Goal: Use online tool/utility: Utilize a website feature to perform a specific function

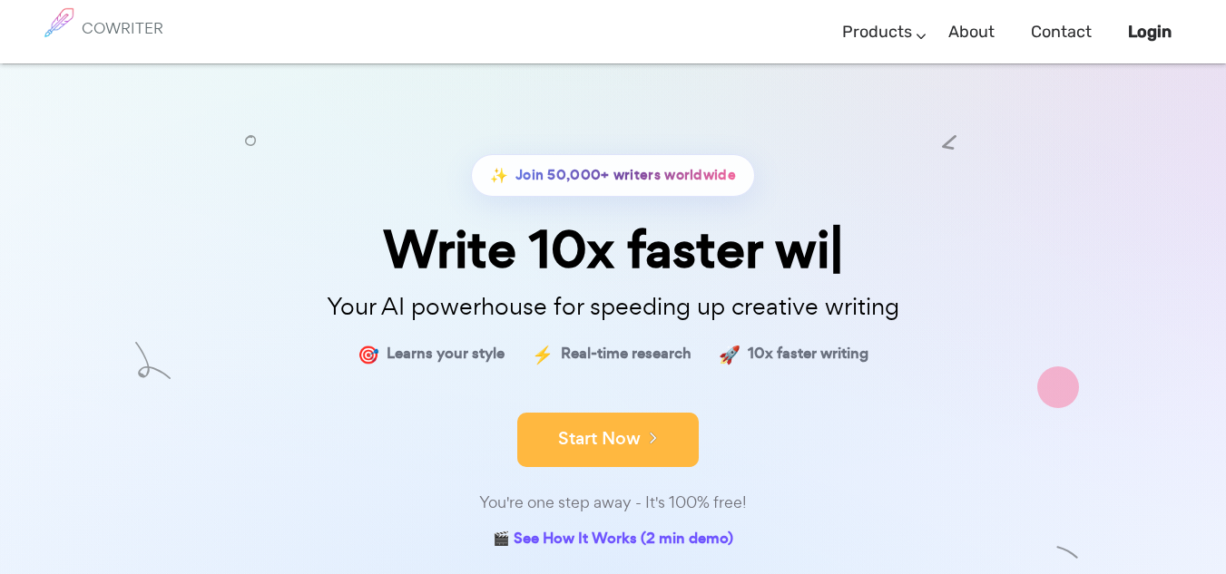
click at [598, 453] on button "Start Now" at bounding box center [607, 440] width 181 height 54
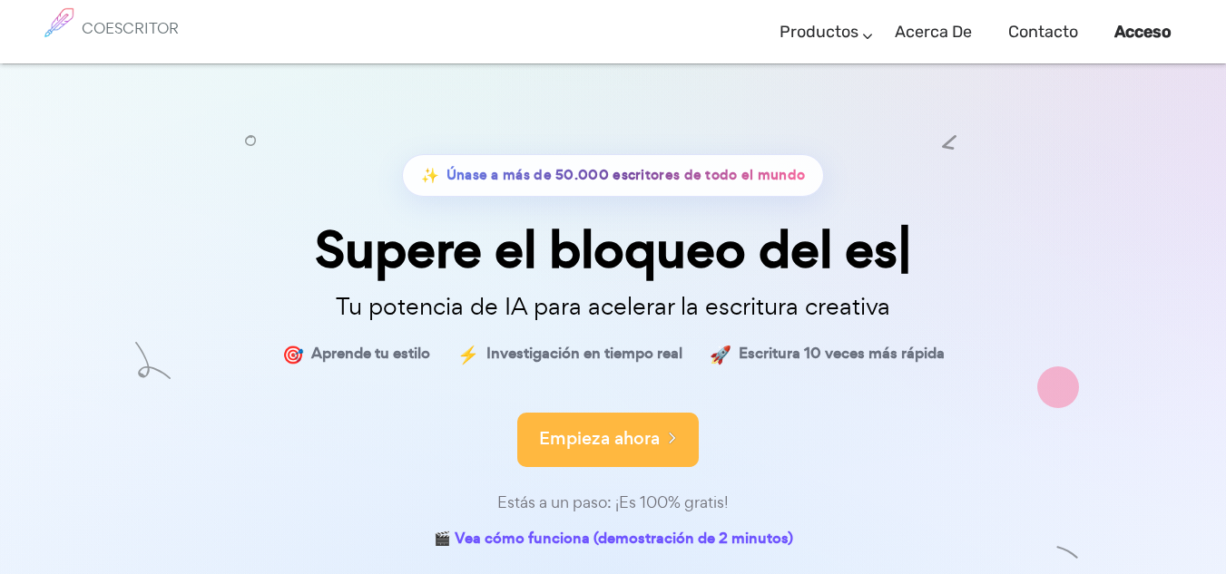
click at [619, 434] on font "Empieza ahora" at bounding box center [599, 438] width 121 height 24
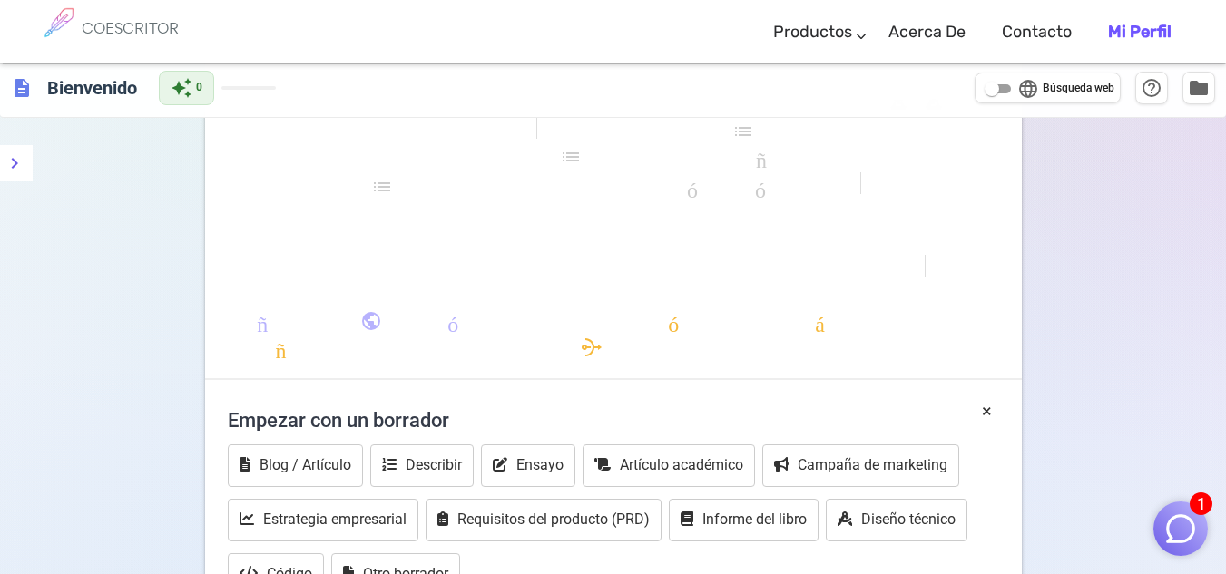
scroll to position [29, 0]
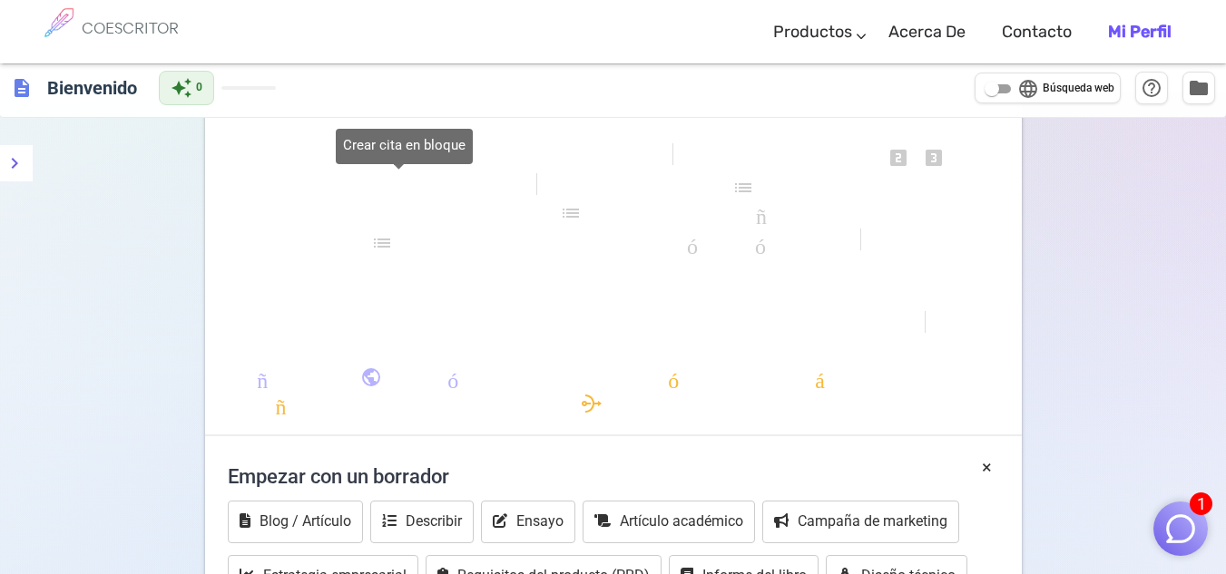
click at [416, 194] on font "formato_cita" at bounding box center [398, 188] width 261 height 22
click at [386, 309] on span "formato_alinear_centrar" at bounding box center [619, 298] width 501 height 26
click at [461, 161] on font "formato_subrayado" at bounding box center [480, 158] width 370 height 22
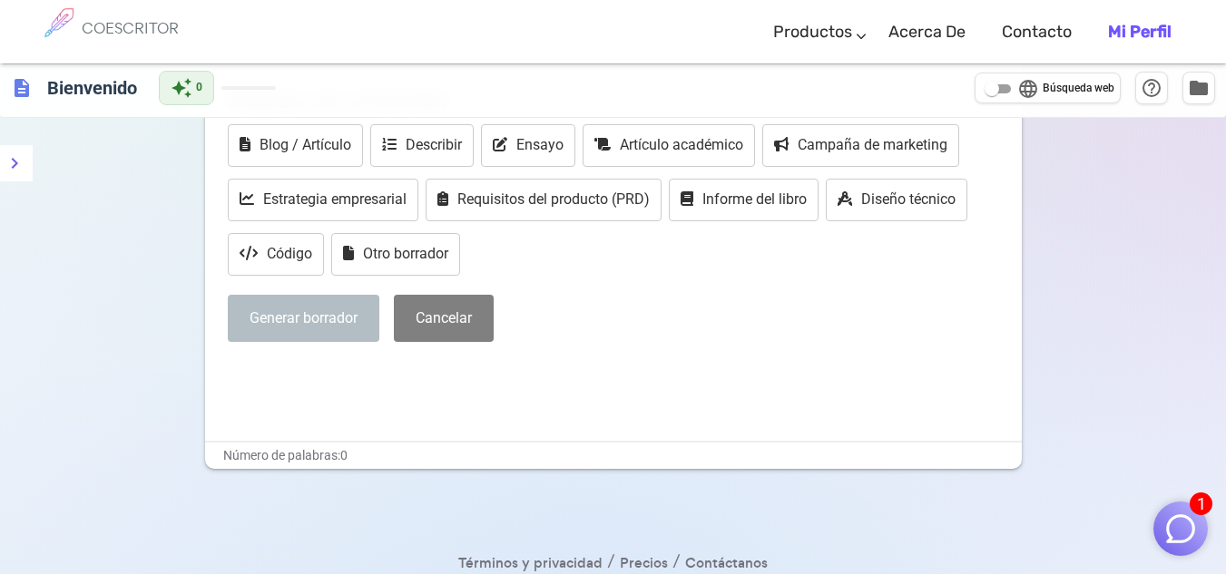
scroll to position [403, 0]
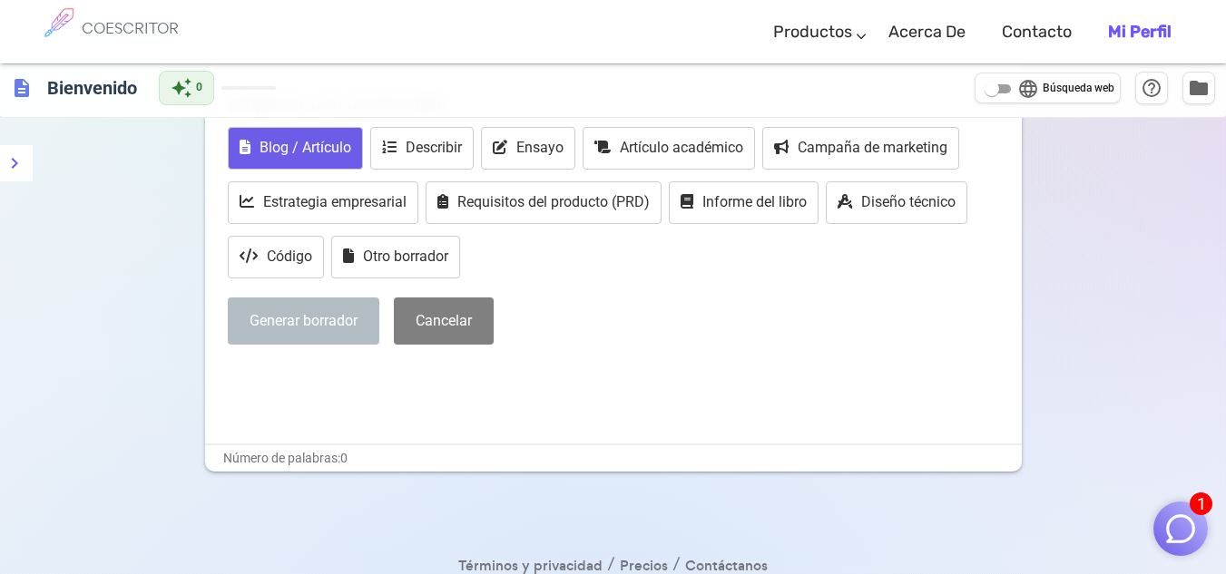
click at [295, 143] on font "Blog / Artículo" at bounding box center [305, 147] width 92 height 17
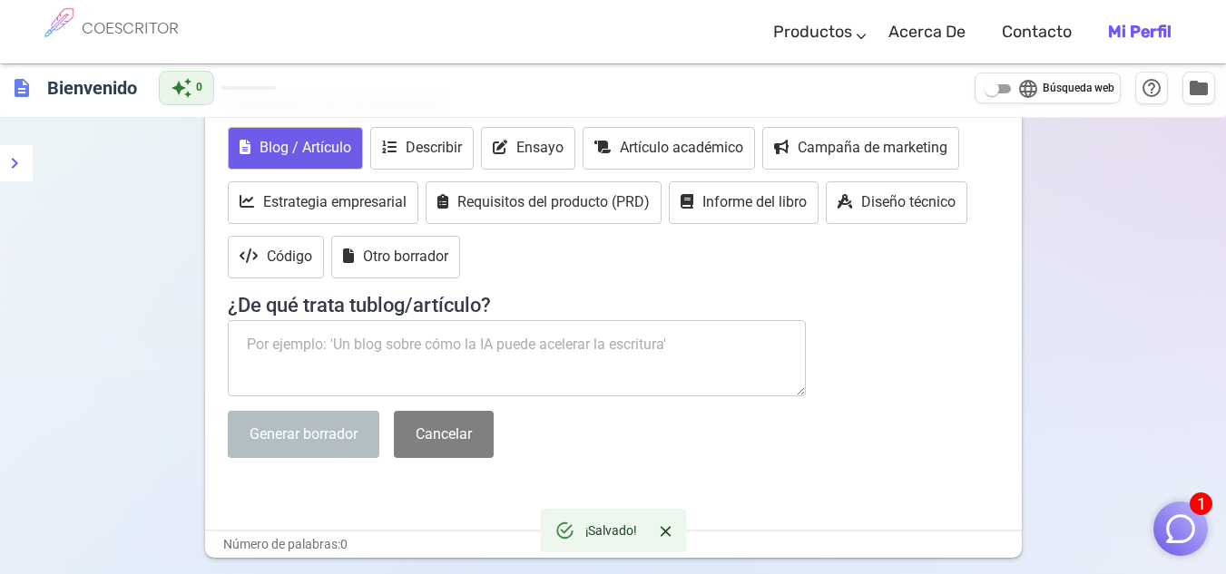
click at [413, 357] on textarea at bounding box center [517, 358] width 579 height 76
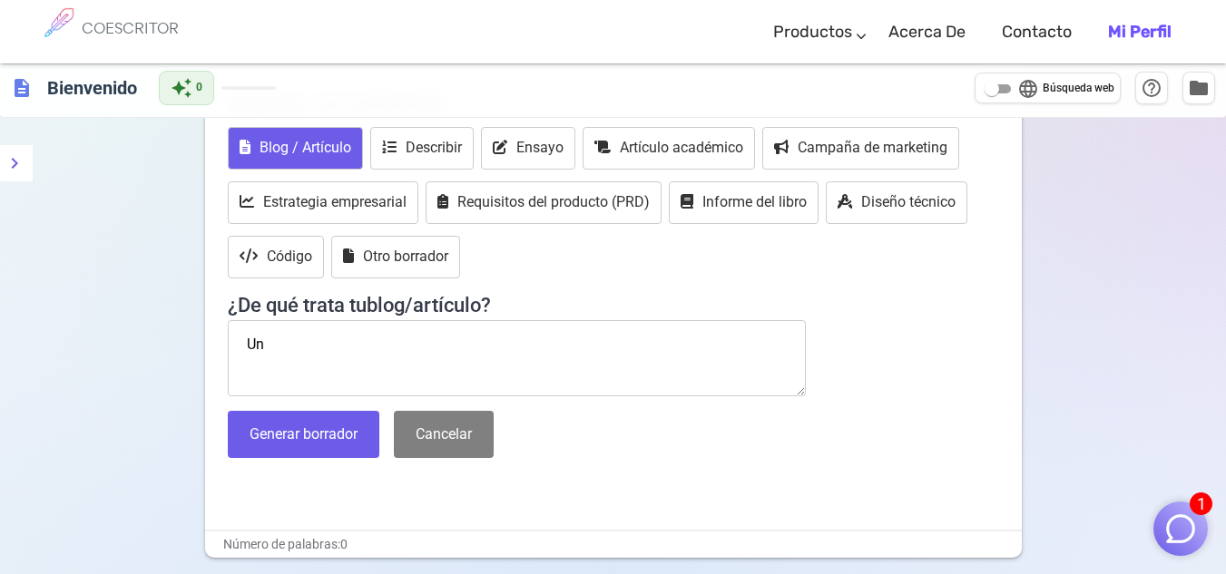
type textarea "U"
click at [413, 357] on textarea "Un articulo" at bounding box center [517, 358] width 579 height 76
click at [298, 336] on textarea "Un articulo" at bounding box center [517, 358] width 579 height 76
click at [365, 341] on textarea "Un articulo" at bounding box center [517, 358] width 579 height 76
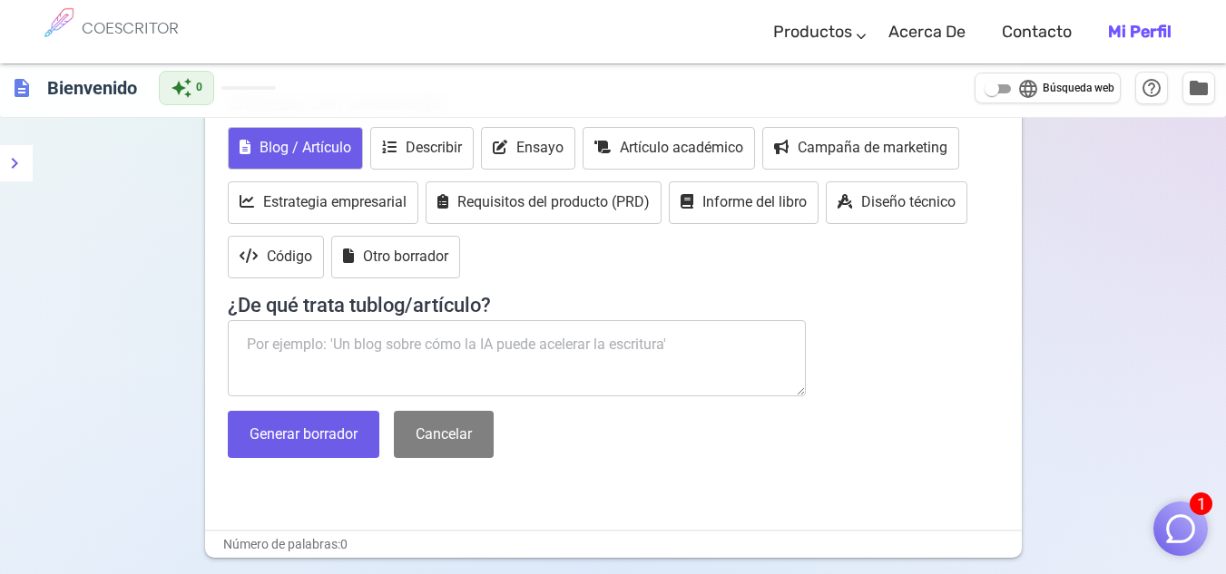
click at [365, 341] on textarea "Un articulo" at bounding box center [517, 358] width 579 height 76
click at [358, 328] on textarea "Un articulo" at bounding box center [517, 358] width 579 height 76
click at [350, 341] on textarea at bounding box center [517, 358] width 579 height 76
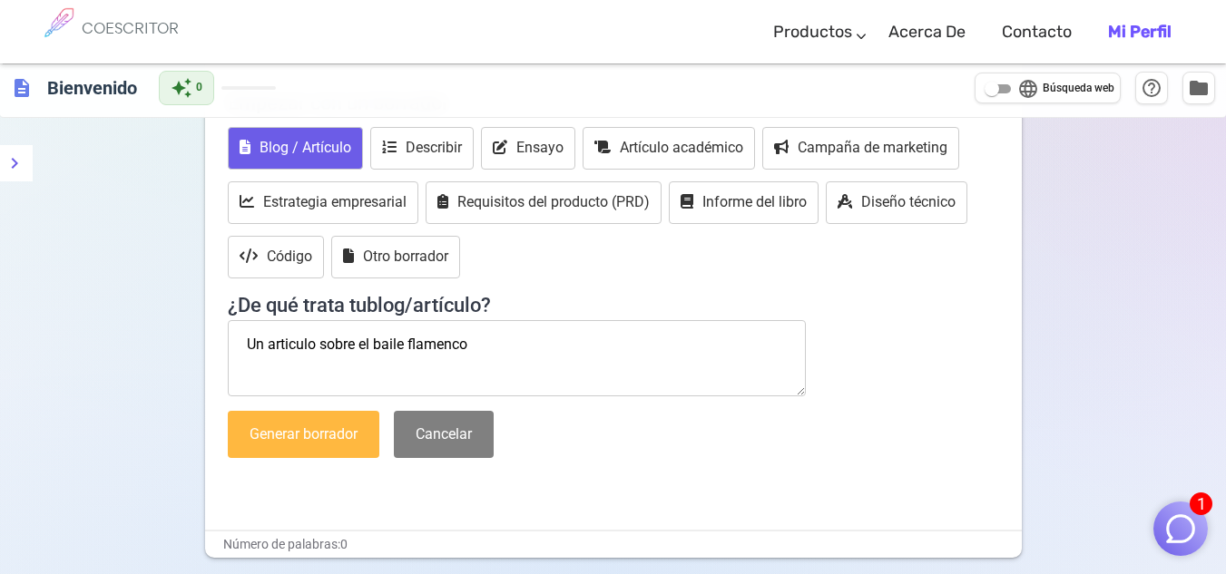
type textarea "Un articulo sobre el baile flamenco"
click at [301, 419] on button "Generar borrador" at bounding box center [304, 435] width 152 height 48
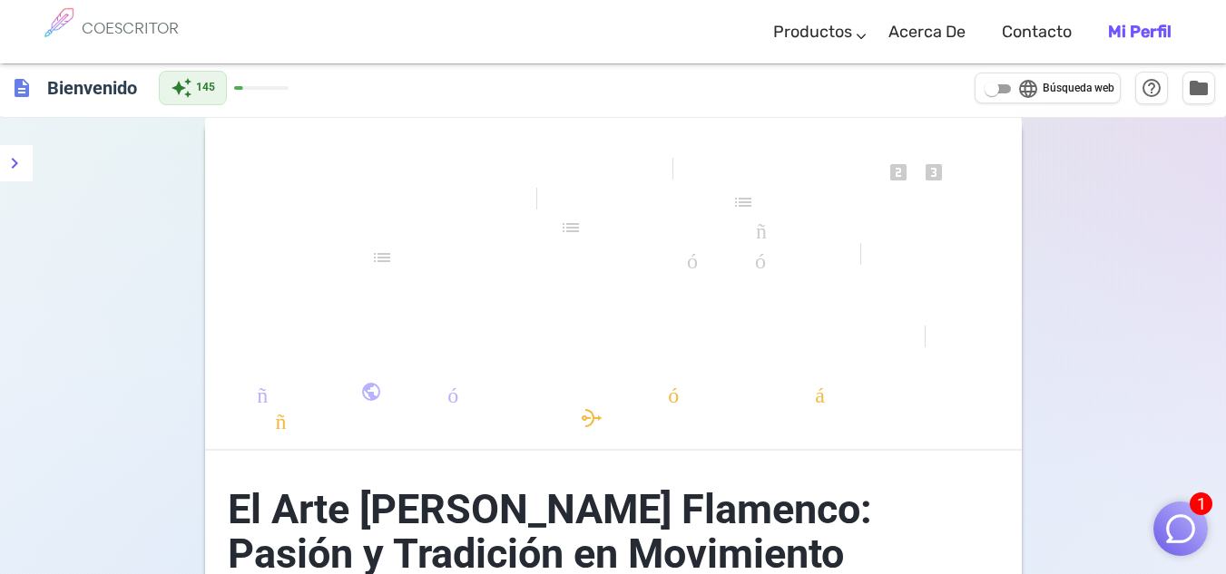
scroll to position [27, 0]
